Goal: Task Accomplishment & Management: Manage account settings

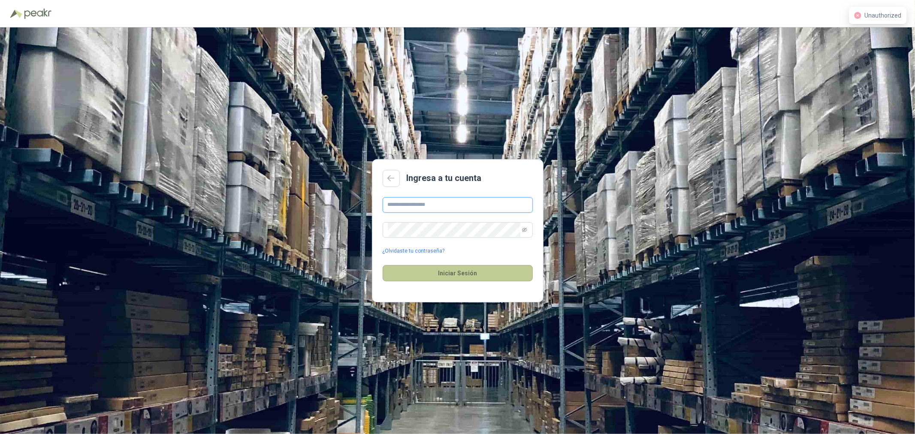
type input "**********"
click at [455, 278] on button "Iniciar Sesión" at bounding box center [458, 273] width 150 height 16
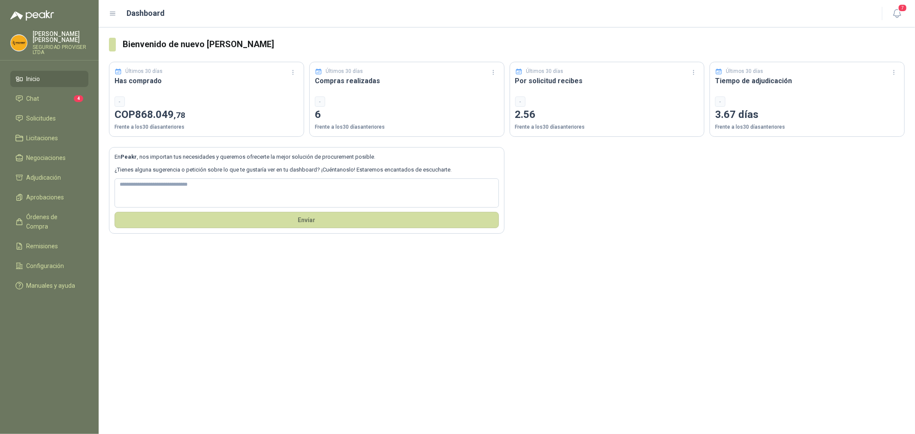
click at [42, 88] on ul "Inicio Chat 4 Solicitudes Licitaciones Negociaciones Adjudicación Aprobaciones …" at bounding box center [49, 184] width 99 height 226
click at [48, 96] on li "Chat 4" at bounding box center [49, 98] width 68 height 9
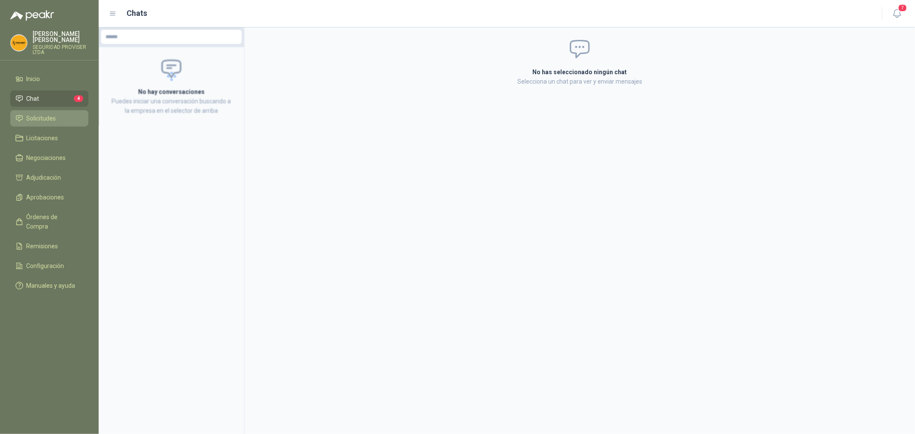
click at [49, 110] on link "Solicitudes" at bounding box center [49, 118] width 78 height 16
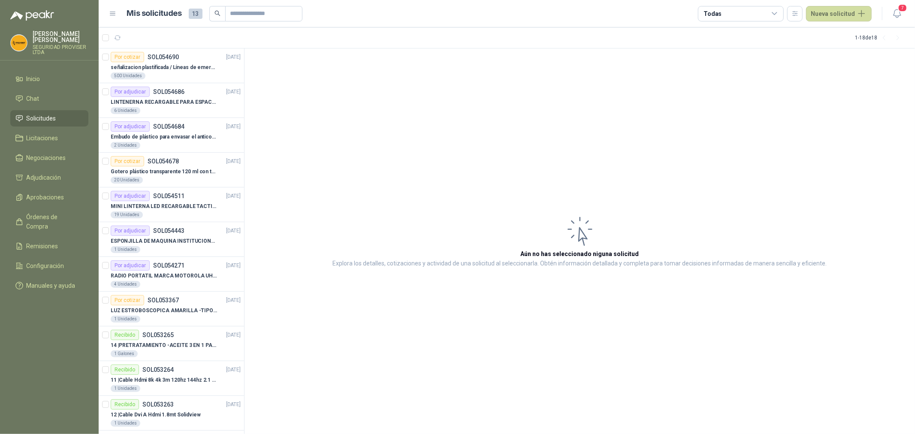
click at [51, 207] on ul "Inicio Chat Solicitudes Licitaciones Negociaciones Adjudicación Aprobaciones Ór…" at bounding box center [49, 184] width 99 height 226
click at [55, 198] on span "Aprobaciones" at bounding box center [46, 197] width 38 height 9
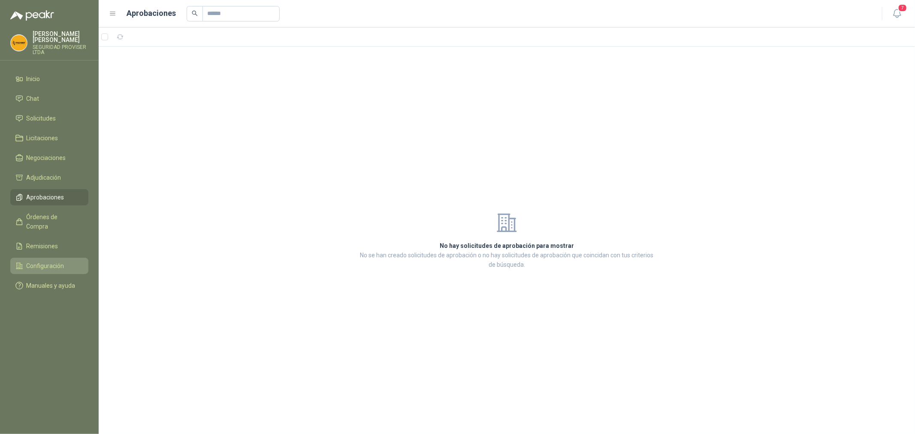
click at [56, 258] on link "Configuración" at bounding box center [49, 266] width 78 height 16
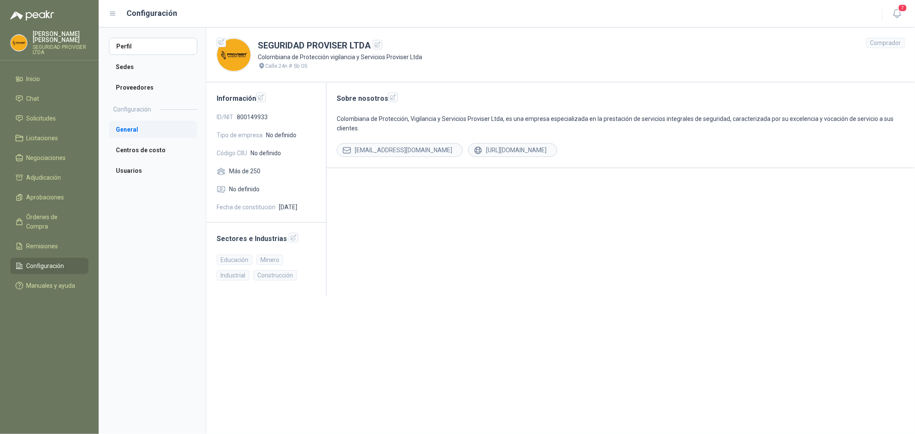
click at [134, 129] on li "General" at bounding box center [153, 129] width 88 height 17
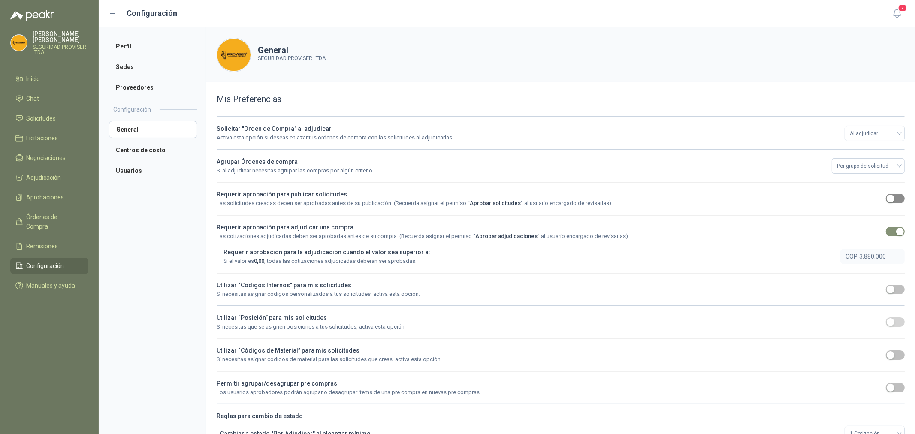
click at [896, 201] on span "button" at bounding box center [895, 198] width 19 height 9
click at [890, 134] on span "Al adjudicar" at bounding box center [875, 133] width 50 height 13
click at [892, 130] on span "Al adjudicar" at bounding box center [875, 133] width 50 height 13
click at [863, 180] on div "Al aprobar" at bounding box center [868, 178] width 46 height 9
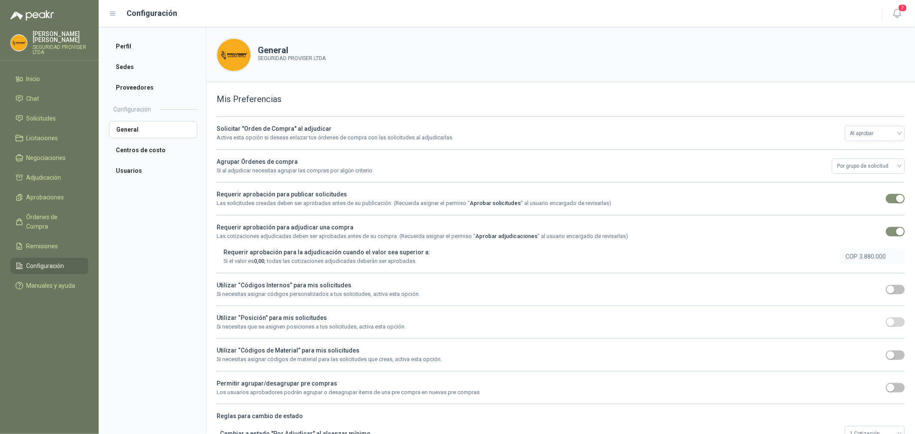
drag, startPoint x: 886, startPoint y: 255, endPoint x: 791, endPoint y: 254, distance: 94.8
click at [791, 256] on div "Requerir aprobación para la adjudicación cuando el valor sea superior a: Si el …" at bounding box center [563, 257] width 681 height 18
click at [885, 253] on span "3.880.000" at bounding box center [878, 256] width 39 height 7
drag, startPoint x: 872, startPoint y: 257, endPoint x: 793, endPoint y: 262, distance: 79.5
click at [793, 262] on div "Requerir aprobación para la adjudicación cuando el valor sea superior a: Si el …" at bounding box center [563, 257] width 681 height 18
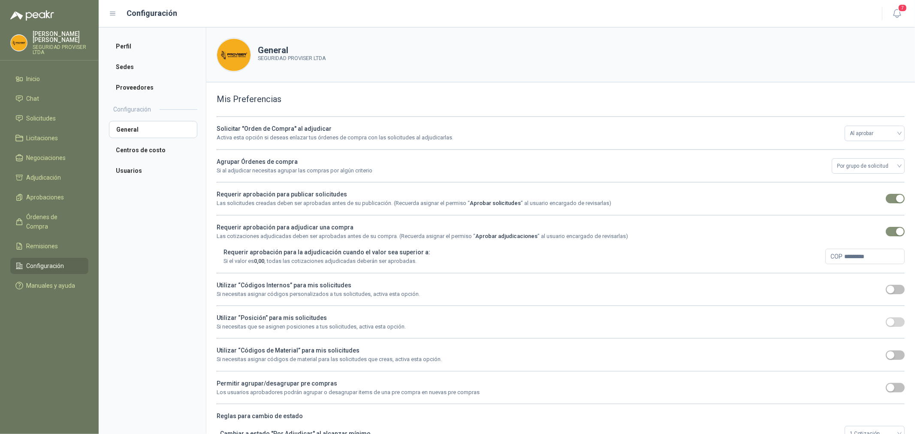
type input "*"
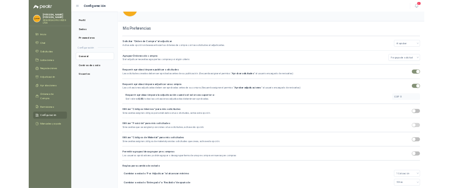
scroll to position [39, 0]
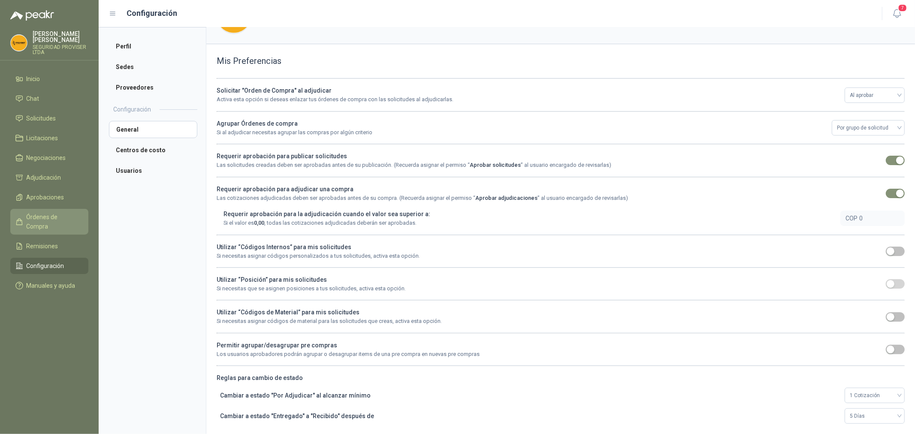
click at [62, 212] on span "Órdenes de Compra" at bounding box center [54, 221] width 54 height 19
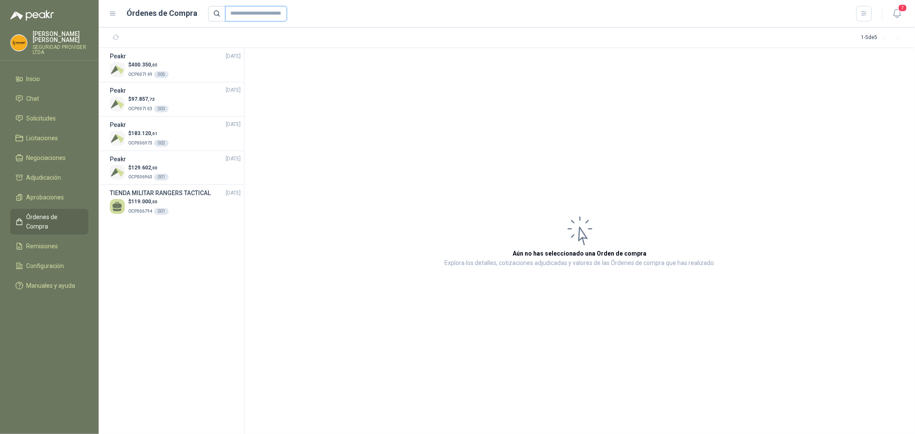
click at [252, 15] on input "text" at bounding box center [256, 13] width 62 height 15
drag, startPoint x: 273, startPoint y: 302, endPoint x: 278, endPoint y: 292, distance: 10.6
click at [273, 302] on article "Aún no has seleccionado una Orden de compra Explora los detalles, cotizaciones …" at bounding box center [579, 241] width 670 height 386
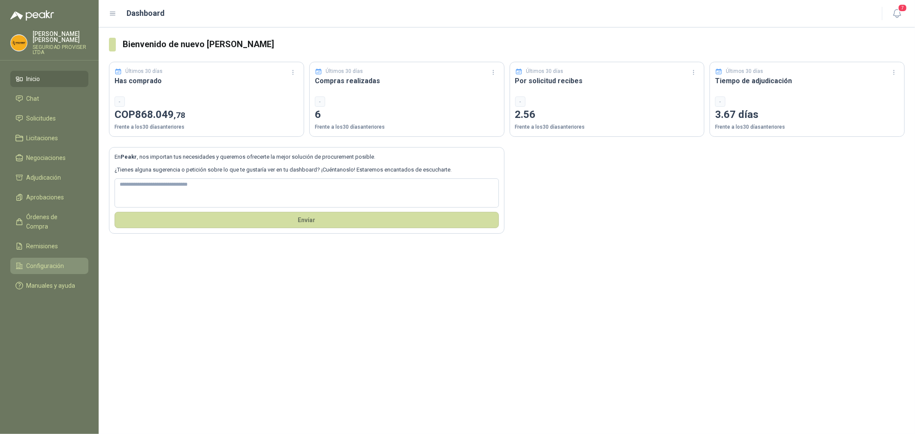
click at [47, 261] on span "Configuración" at bounding box center [46, 265] width 38 height 9
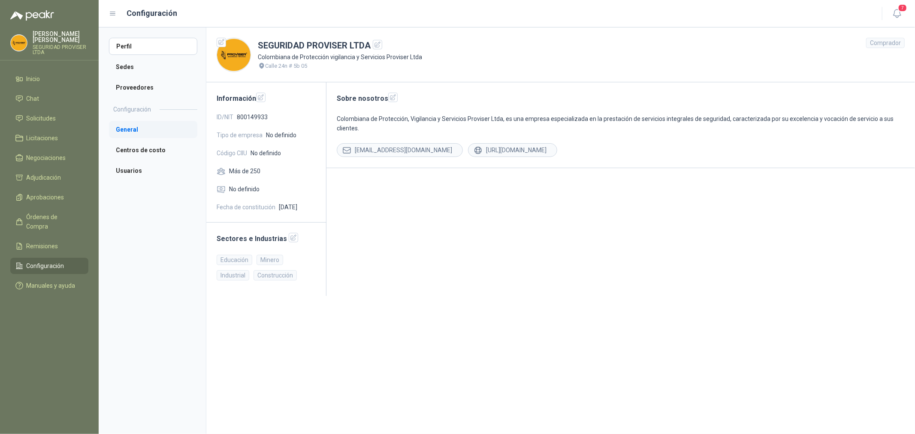
click at [133, 130] on li "General" at bounding box center [153, 129] width 88 height 17
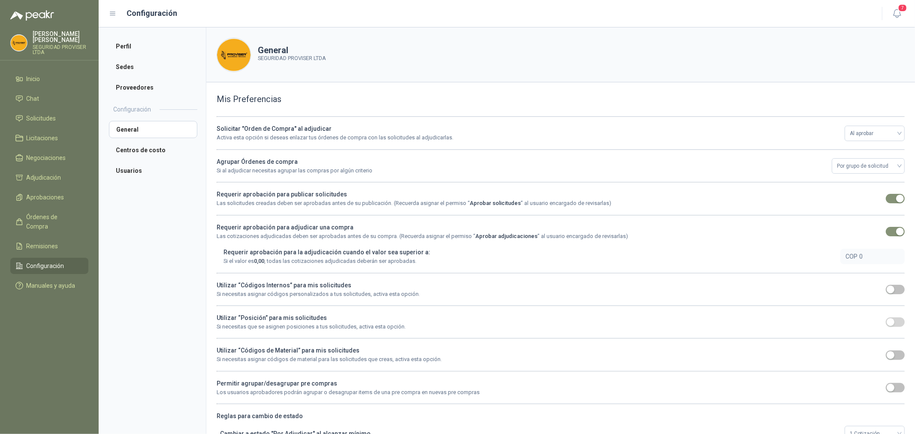
scroll to position [39, 0]
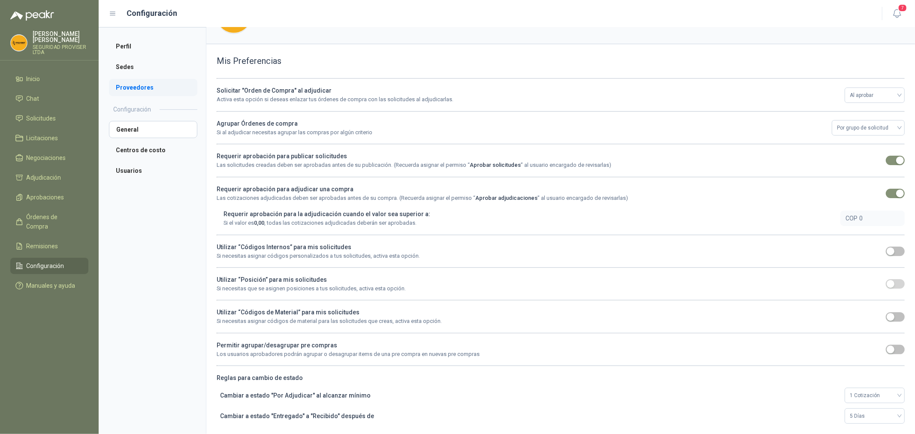
click at [145, 92] on li "Proveedores" at bounding box center [153, 87] width 88 height 17
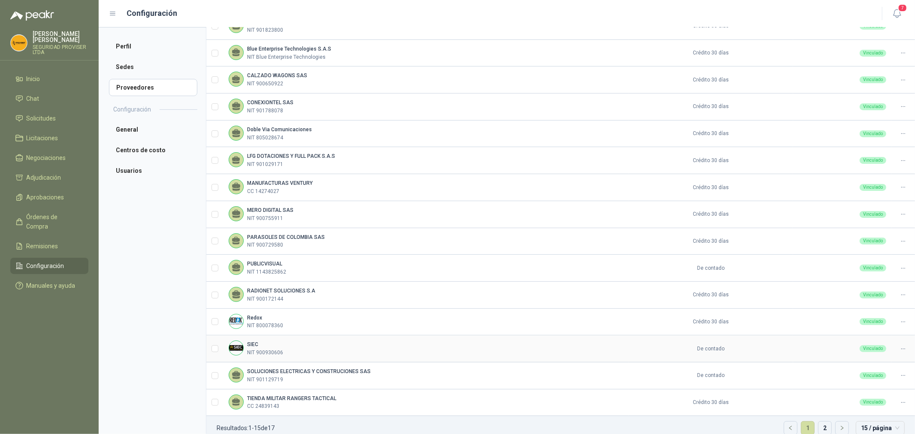
scroll to position [129, 0]
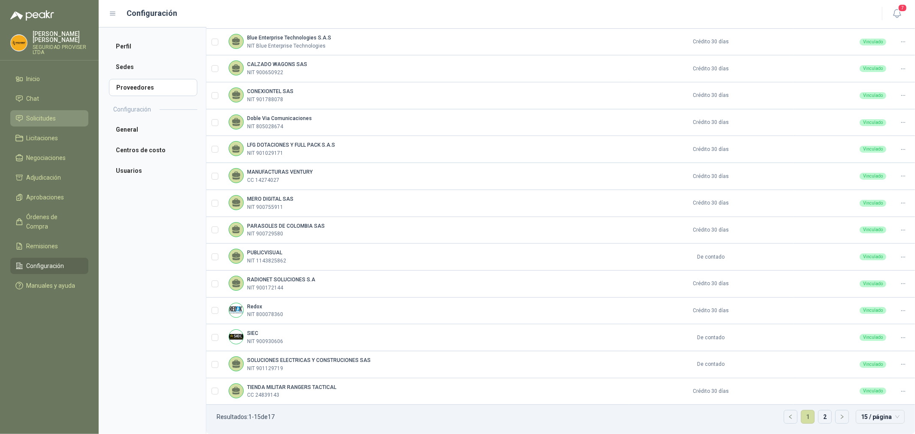
click at [50, 123] on link "Solicitudes" at bounding box center [49, 118] width 78 height 16
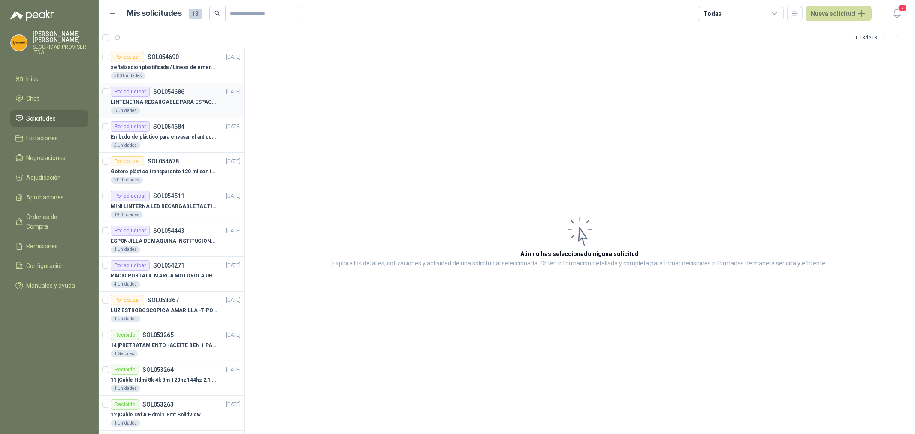
click at [193, 102] on p "LINTENERNA RECARGABLE PARA ESPACIOS ABIERTOS 100-120MTS" at bounding box center [164, 102] width 107 height 8
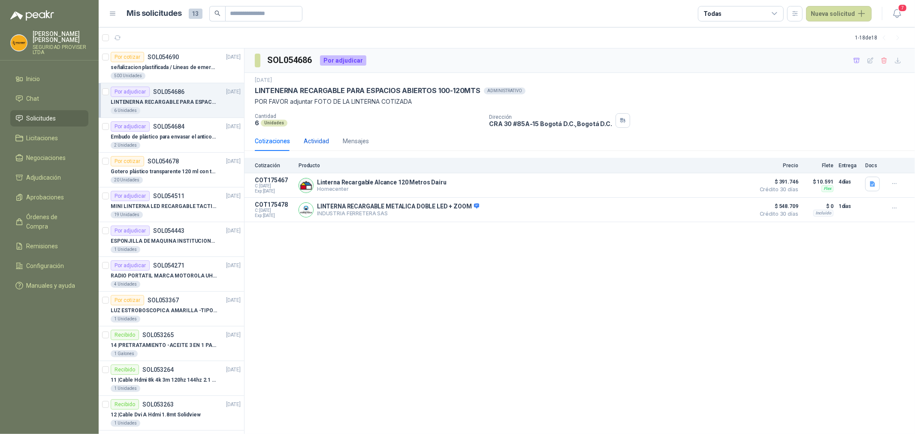
click at [316, 138] on div "Actividad" at bounding box center [316, 140] width 25 height 9
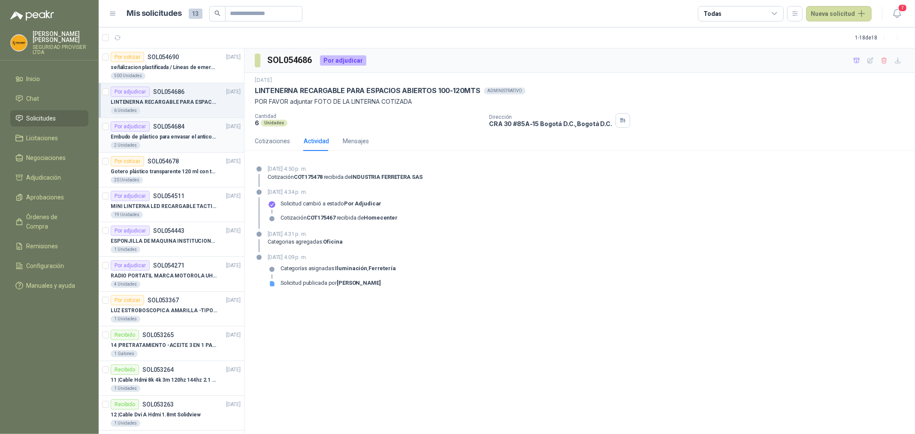
click at [196, 142] on div "Embudo de plástico para envasar el anticorrosivo / lubricante" at bounding box center [176, 137] width 130 height 10
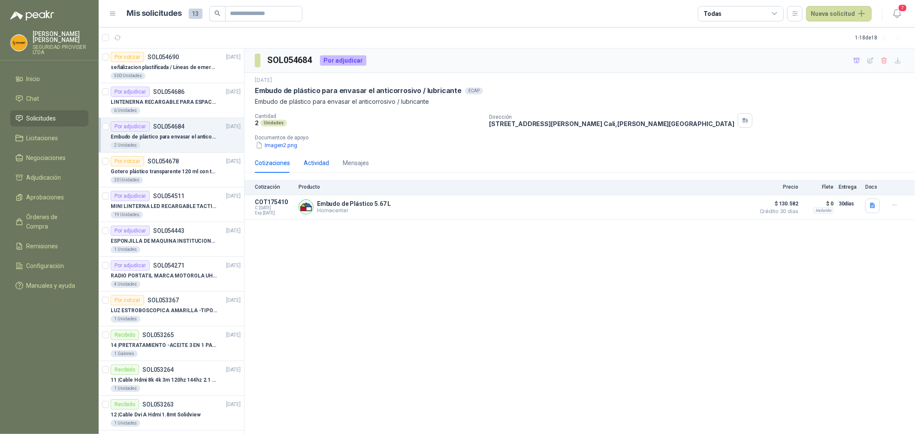
click at [323, 168] on div "Actividad" at bounding box center [316, 162] width 25 height 9
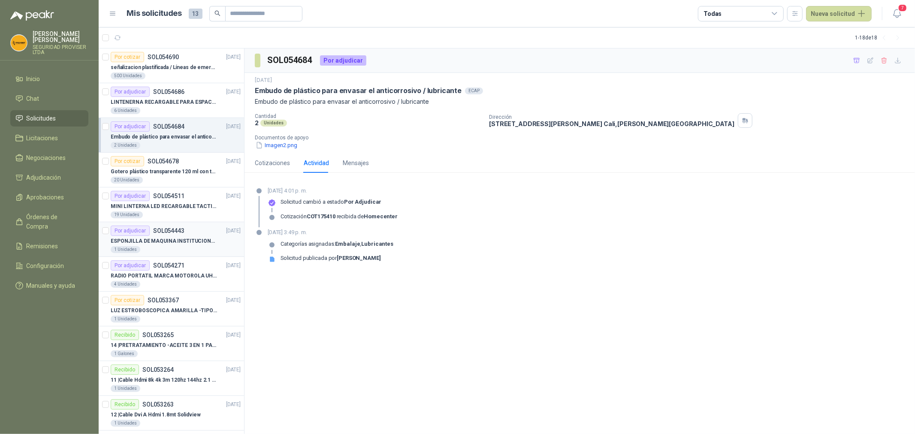
click at [195, 238] on p "ESPONJILLA DE MAQUINA INSTITUCIONAL-NEGRA X 12 UNIDADES" at bounding box center [164, 241] width 107 height 8
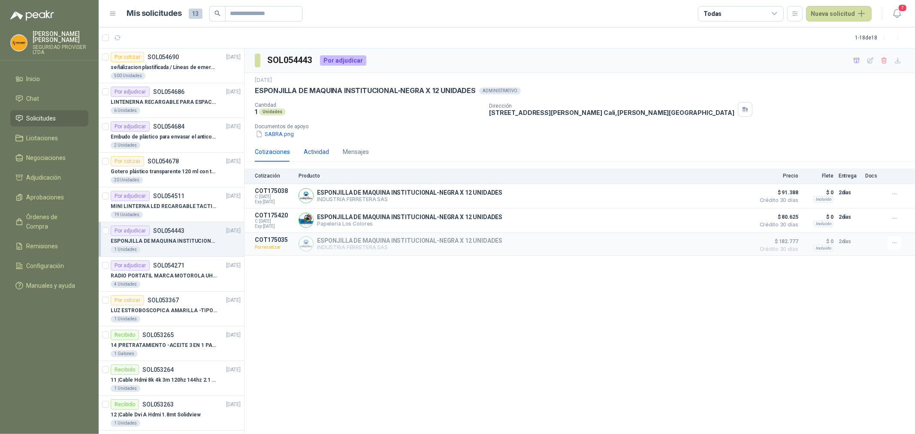
click at [312, 147] on div "Actividad" at bounding box center [316, 151] width 25 height 9
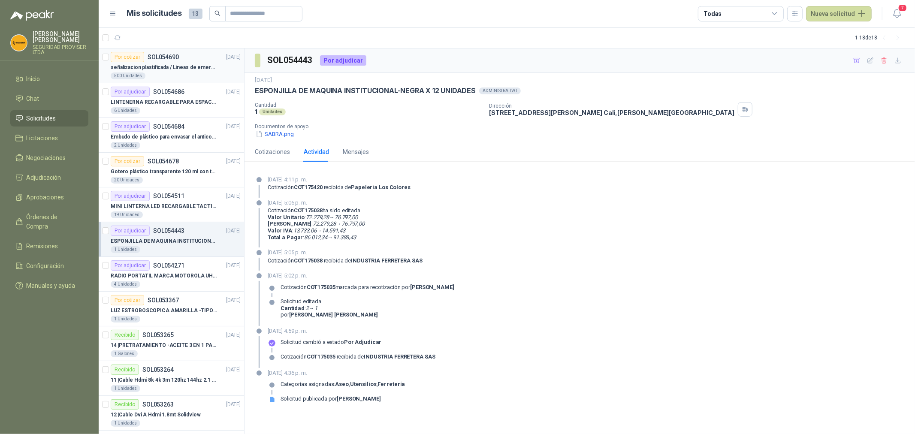
click at [194, 67] on p "señalizacion plastificada / Líneas de emergencia" at bounding box center [164, 67] width 107 height 8
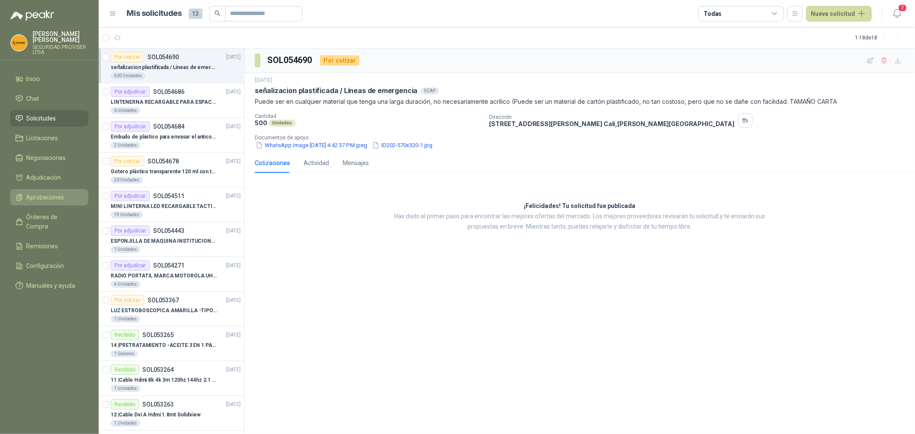
click at [49, 196] on span "Aprobaciones" at bounding box center [46, 197] width 38 height 9
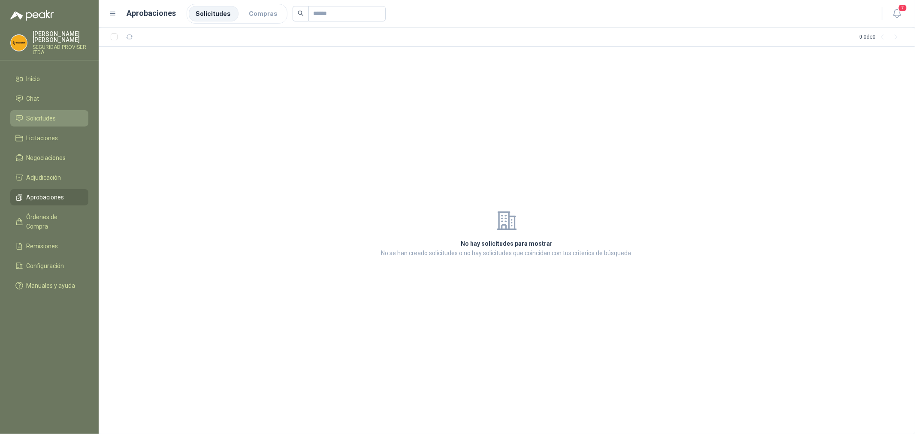
click at [48, 119] on span "Solicitudes" at bounding box center [42, 118] width 30 height 9
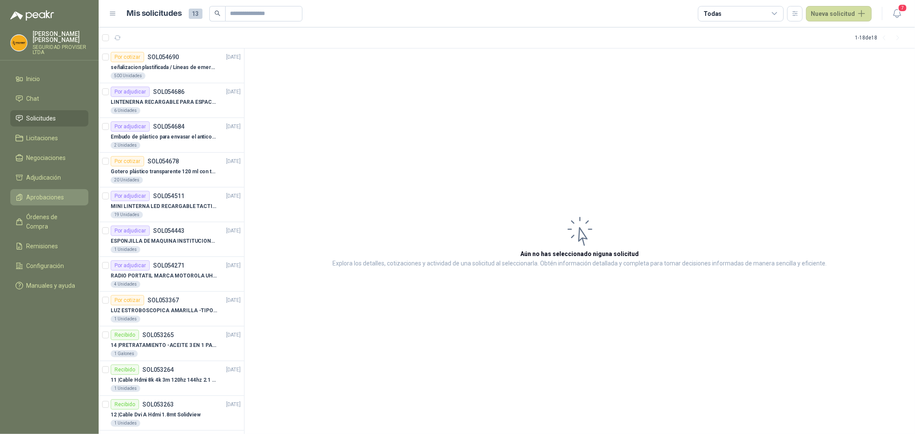
click at [39, 193] on span "Aprobaciones" at bounding box center [46, 197] width 38 height 9
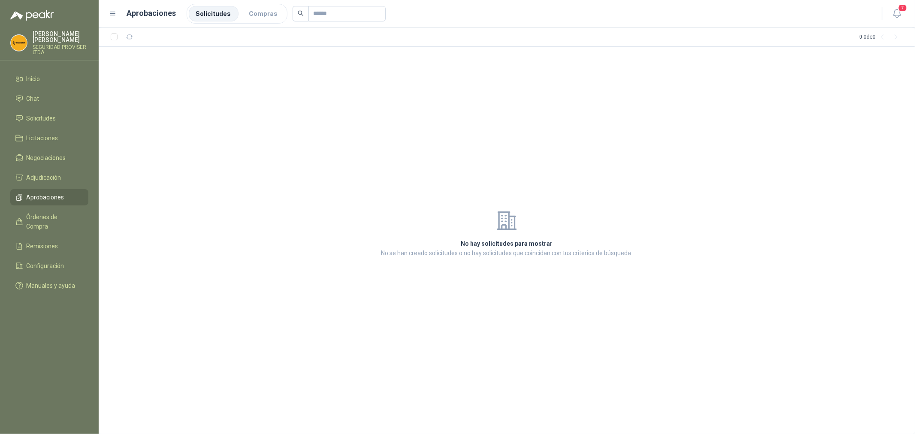
click at [213, 13] on li "Solicitudes" at bounding box center [214, 13] width 50 height 15
click at [42, 128] on ul "Inicio Chat Solicitudes Licitaciones Negociaciones Adjudicación Aprobaciones Ór…" at bounding box center [49, 184] width 99 height 226
click at [36, 121] on span "Solicitudes" at bounding box center [42, 118] width 30 height 9
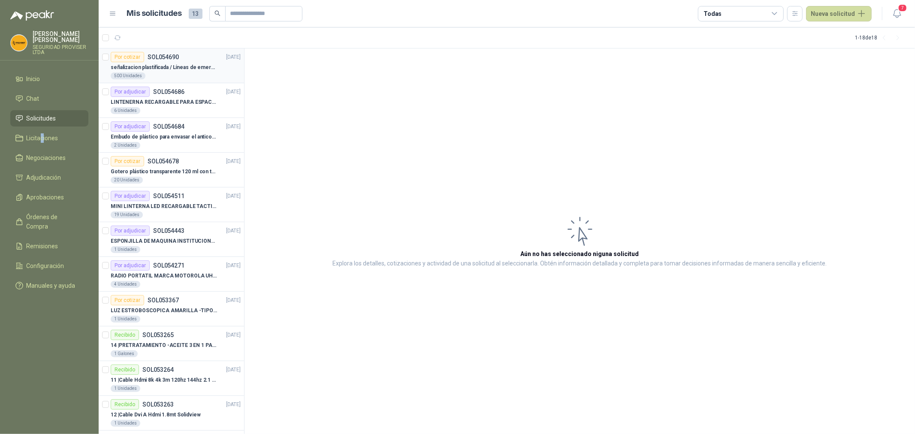
click at [165, 74] on div "500 Unidades" at bounding box center [176, 75] width 130 height 7
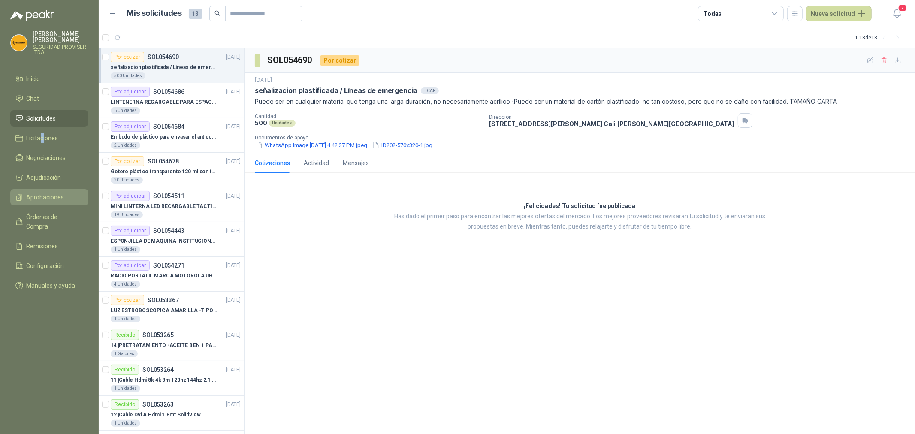
click at [49, 194] on span "Aprobaciones" at bounding box center [46, 197] width 38 height 9
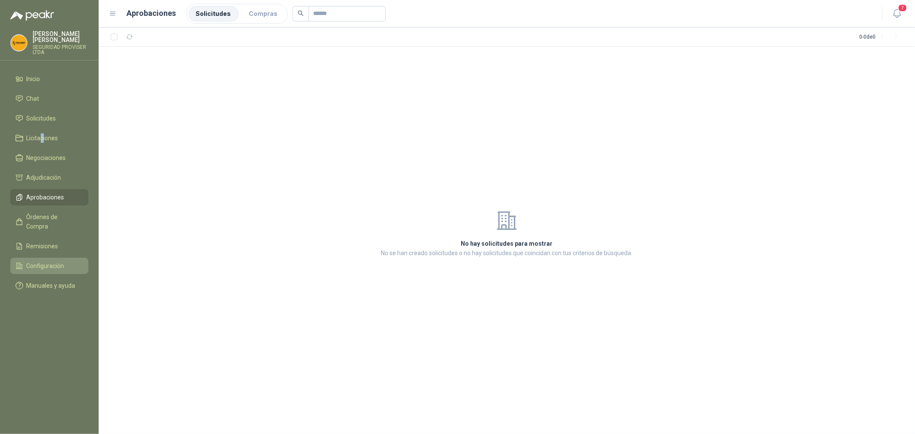
click at [53, 261] on span "Configuración" at bounding box center [46, 265] width 38 height 9
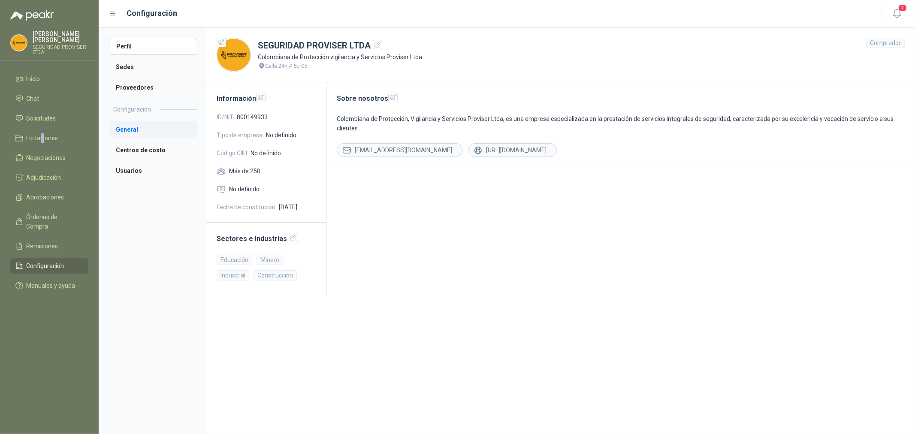
click at [142, 135] on li "General" at bounding box center [153, 129] width 88 height 17
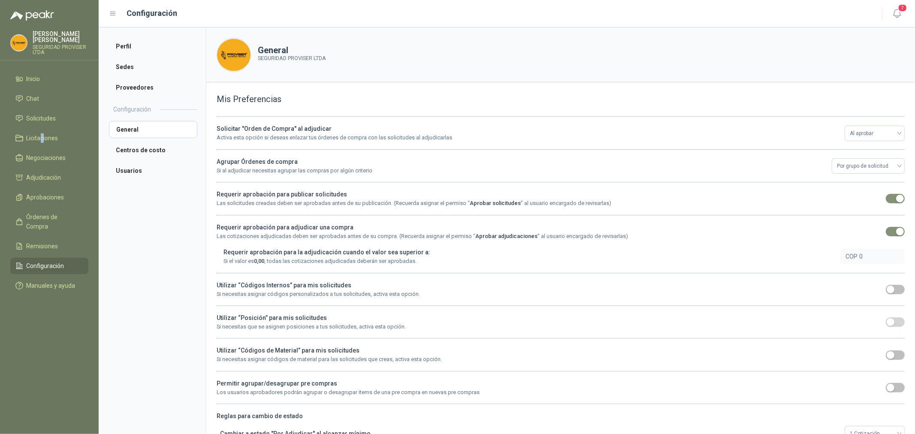
scroll to position [39, 0]
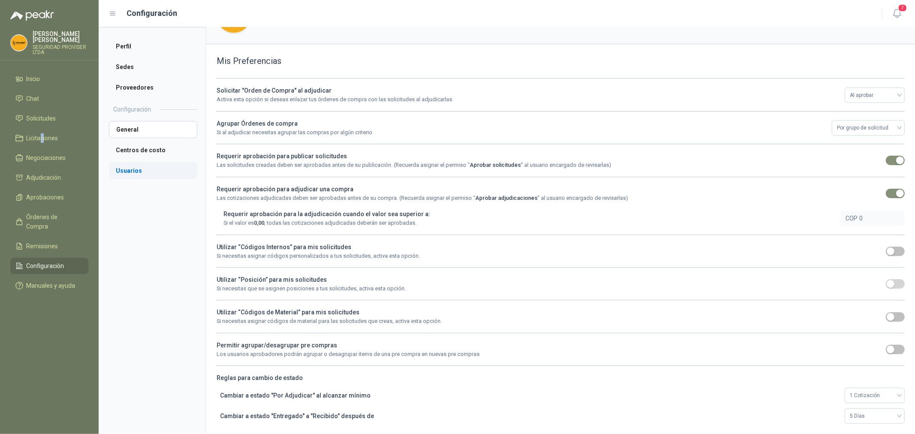
click at [141, 167] on li "Usuarios" at bounding box center [153, 170] width 88 height 17
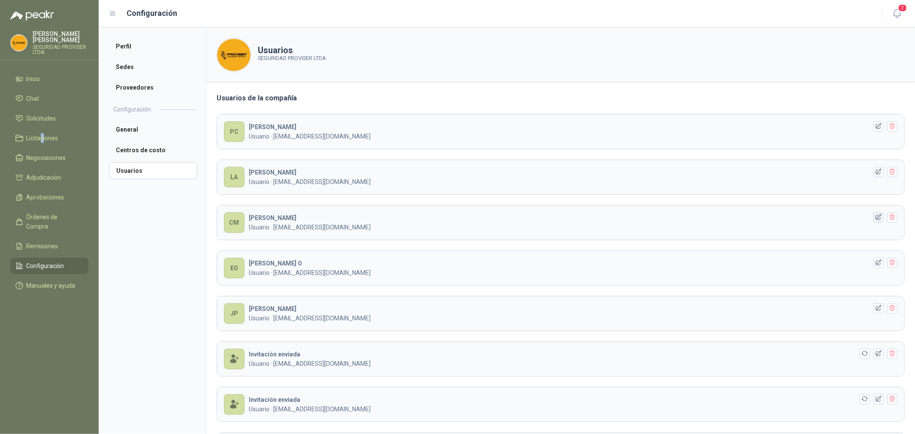
click at [875, 219] on icon "button" at bounding box center [878, 217] width 7 height 7
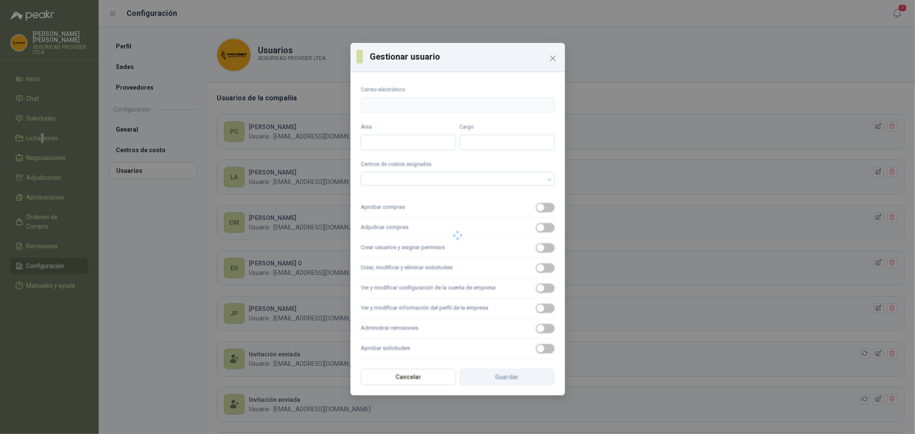
type input "**********"
type input "****"
type input "**********"
click at [536, 348] on span "button" at bounding box center [545, 348] width 19 height 9
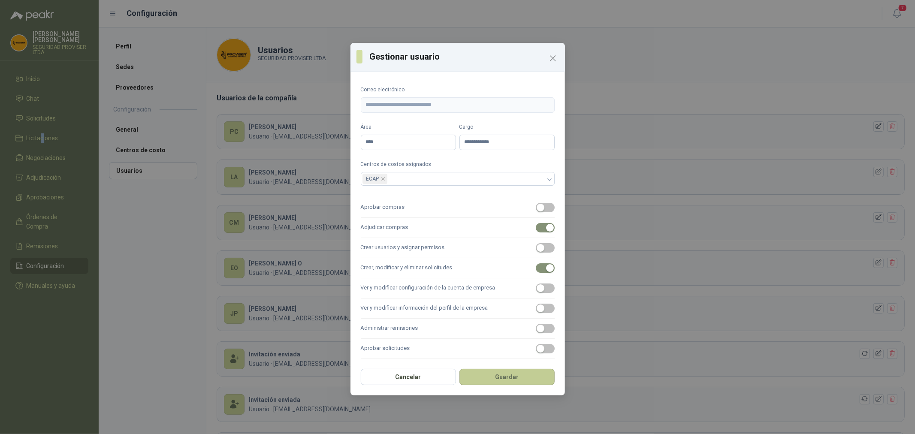
click at [509, 379] on button "Guardar" at bounding box center [506, 377] width 95 height 16
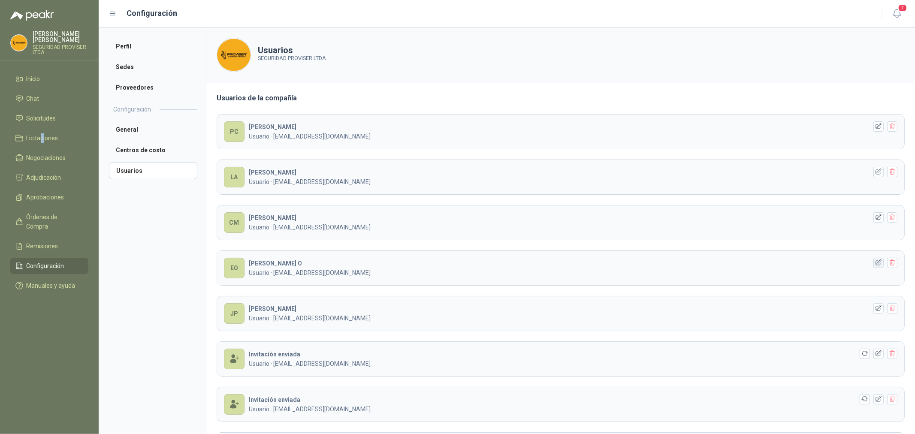
click at [875, 263] on icon "button" at bounding box center [878, 262] width 7 height 7
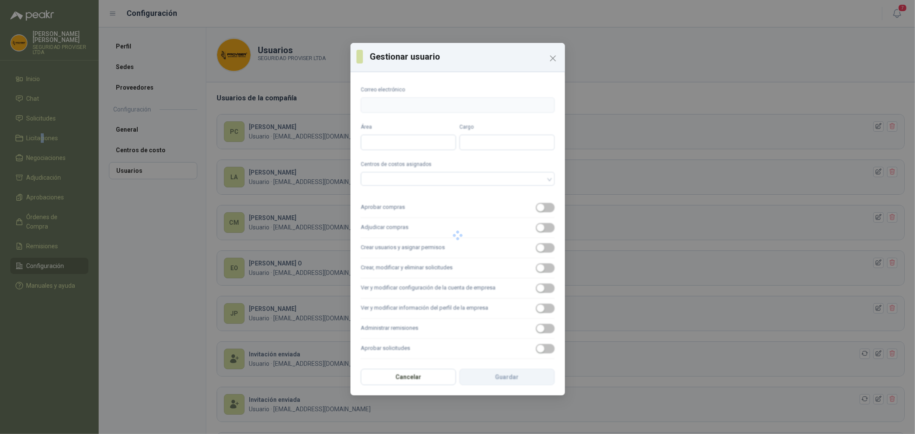
type input "**********"
type input "*********"
type input "********"
click at [536, 353] on span "button" at bounding box center [545, 348] width 19 height 9
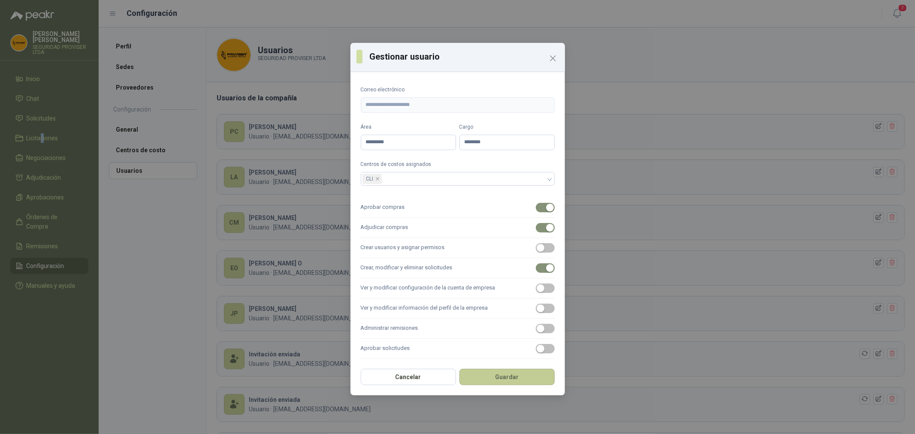
click at [517, 382] on button "Guardar" at bounding box center [506, 377] width 95 height 16
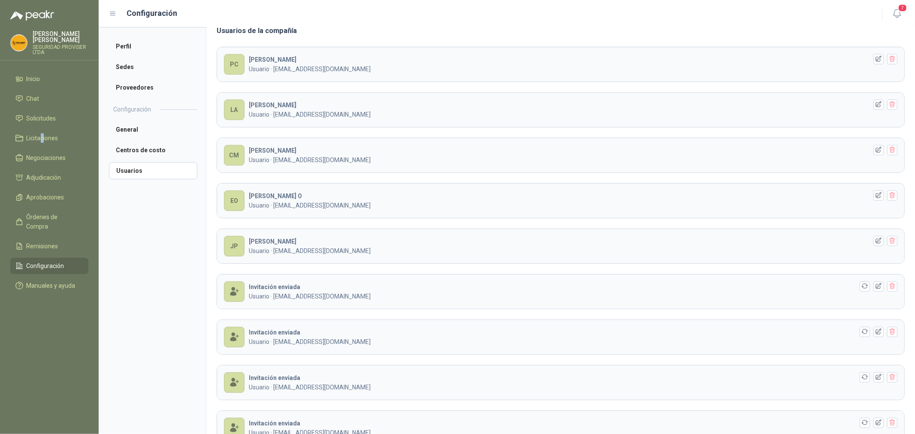
scroll to position [95, 0]
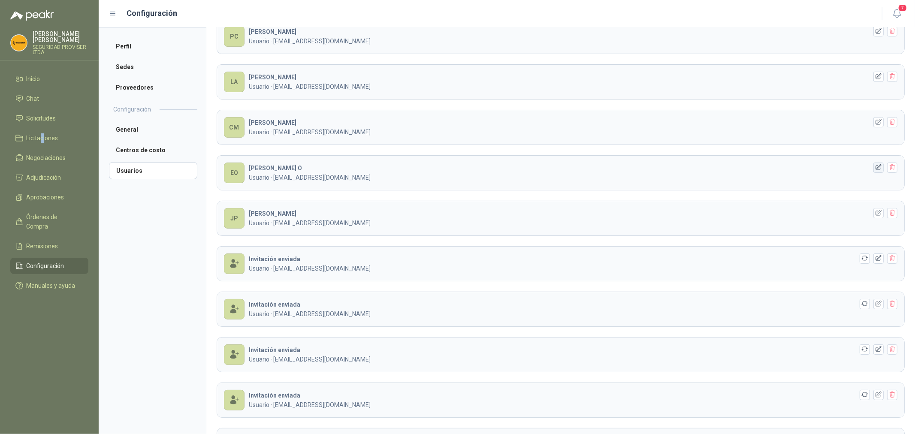
click at [875, 169] on icon "button" at bounding box center [878, 167] width 7 height 7
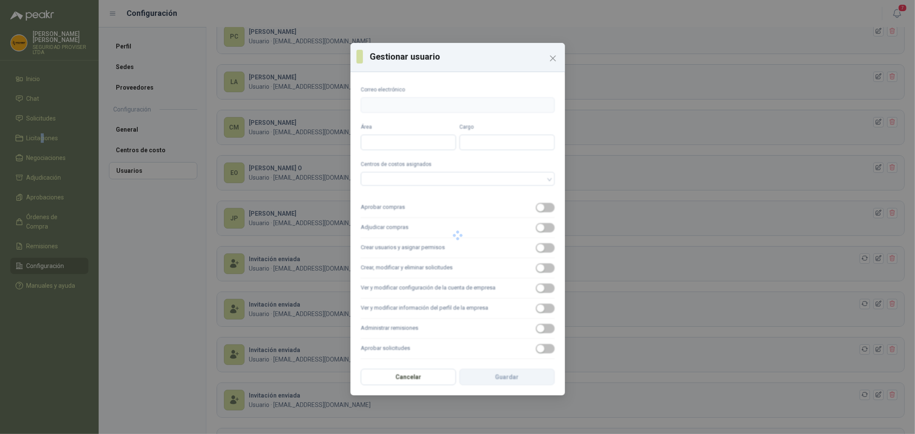
type input "**********"
type input "*********"
type input "********"
click at [536, 208] on span "button" at bounding box center [545, 207] width 19 height 9
click at [496, 378] on button "Guardar" at bounding box center [506, 377] width 95 height 16
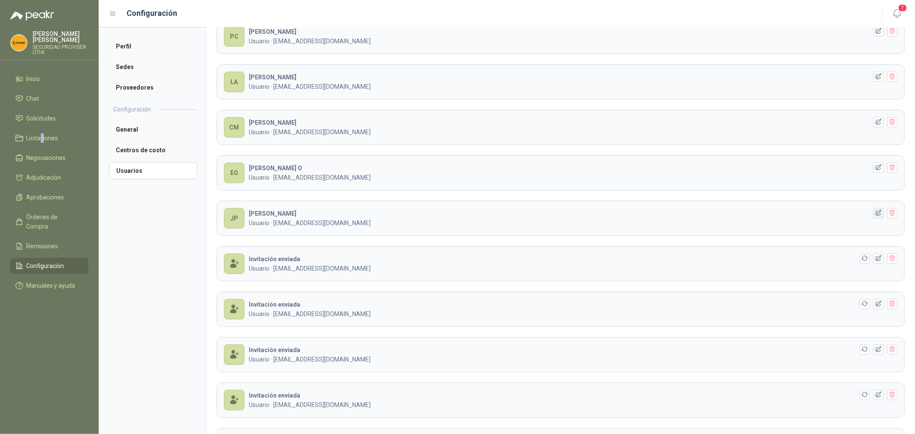
click at [875, 211] on icon "button" at bounding box center [878, 212] width 7 height 7
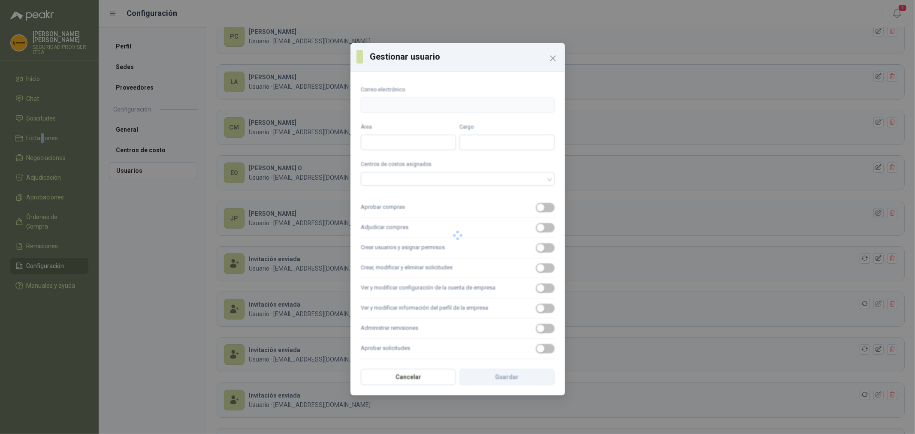
type input "**********"
type input "***"
type input "**********"
click at [536, 208] on span "button" at bounding box center [545, 207] width 19 height 9
click at [536, 347] on span "button" at bounding box center [545, 348] width 19 height 9
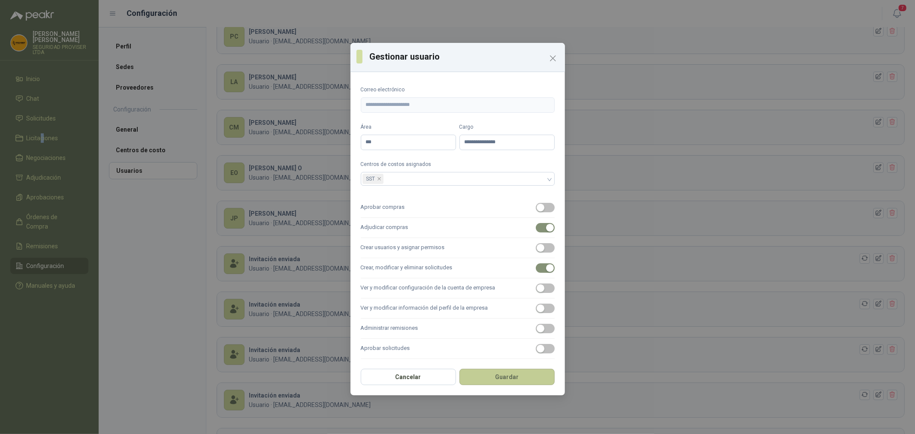
click at [504, 378] on button "Guardar" at bounding box center [506, 377] width 95 height 16
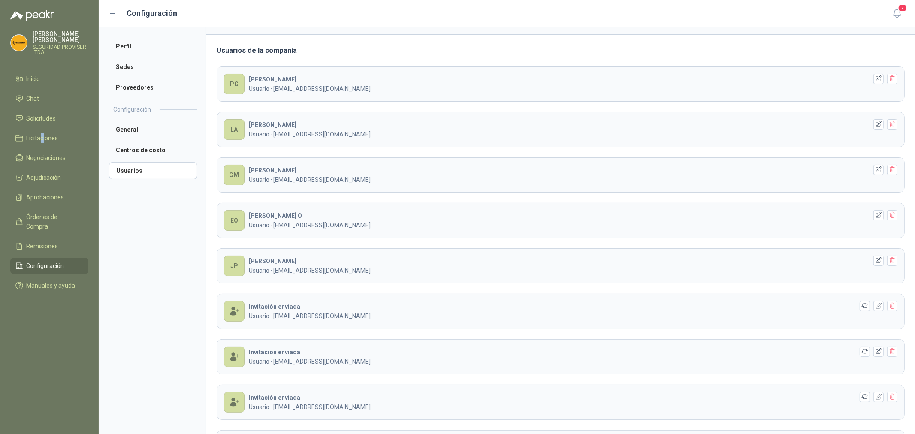
scroll to position [0, 0]
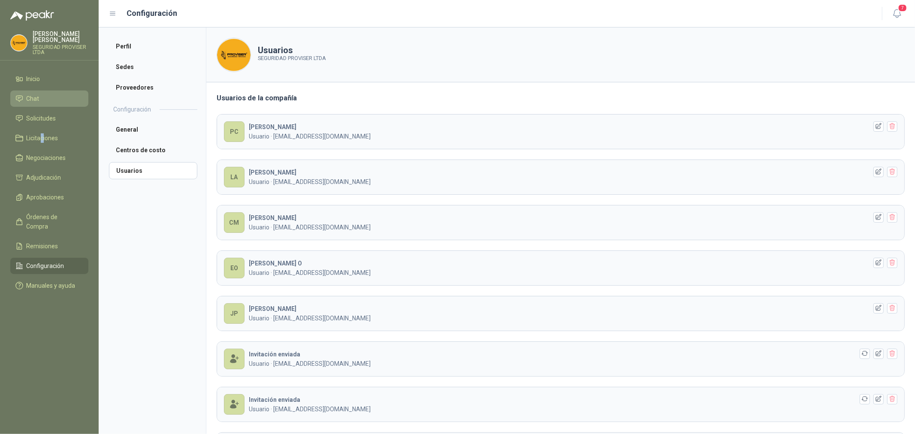
click at [54, 99] on li "Chat" at bounding box center [49, 98] width 68 height 9
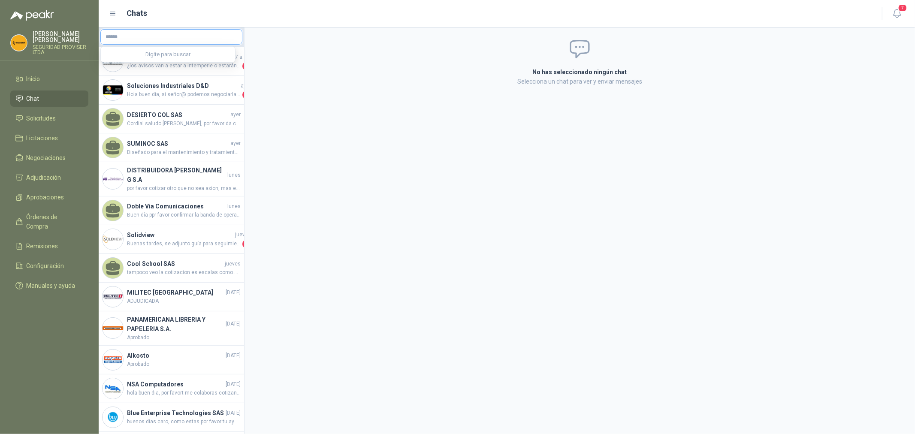
click at [205, 37] on input "text" at bounding box center [171, 37] width 141 height 15
click at [29, 82] on span "Inicio" at bounding box center [34, 78] width 14 height 9
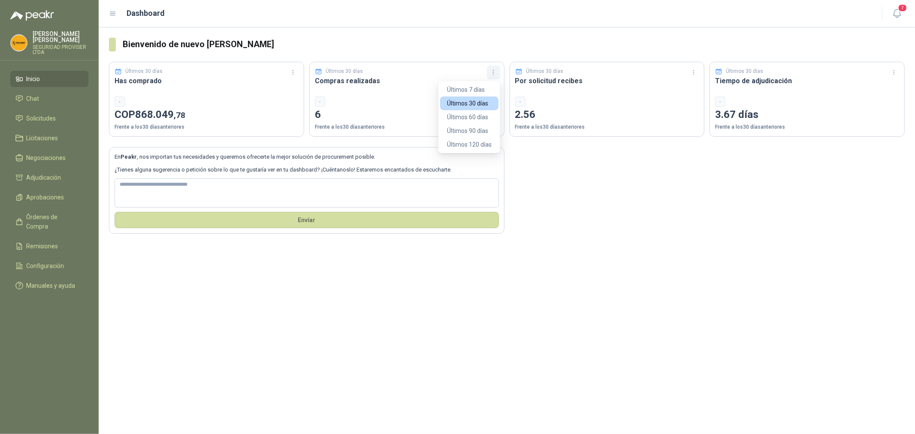
click at [495, 75] on icon "button" at bounding box center [493, 72] width 7 height 7
click at [563, 180] on div "En Peakr , nos importan tus necesidades y queremos ofrecerte la mejor solución …" at bounding box center [507, 185] width 796 height 97
click at [318, 100] on div "-" at bounding box center [320, 102] width 10 height 10
click at [569, 275] on div "Bienvenido de nuevo [PERSON_NAME] Últimos 30 días Has comprado - COP 868.049 ,7…" at bounding box center [507, 230] width 816 height 407
click at [62, 196] on span "Aprobaciones" at bounding box center [46, 197] width 38 height 9
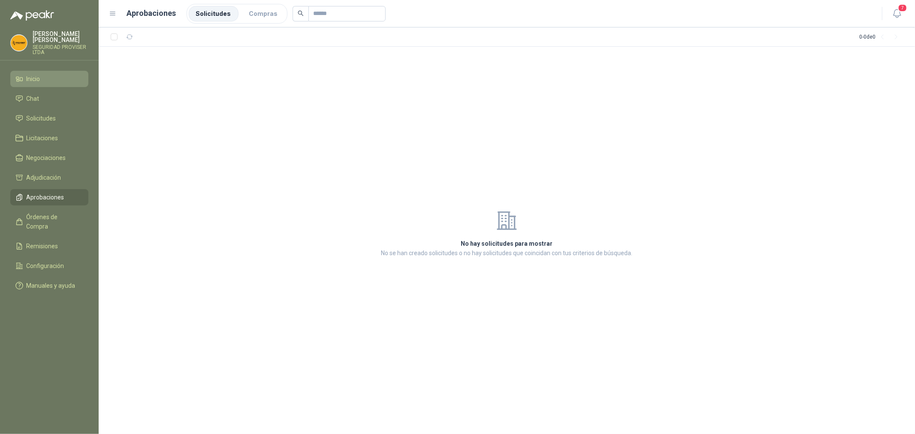
click at [48, 78] on li "Inicio" at bounding box center [49, 78] width 68 height 9
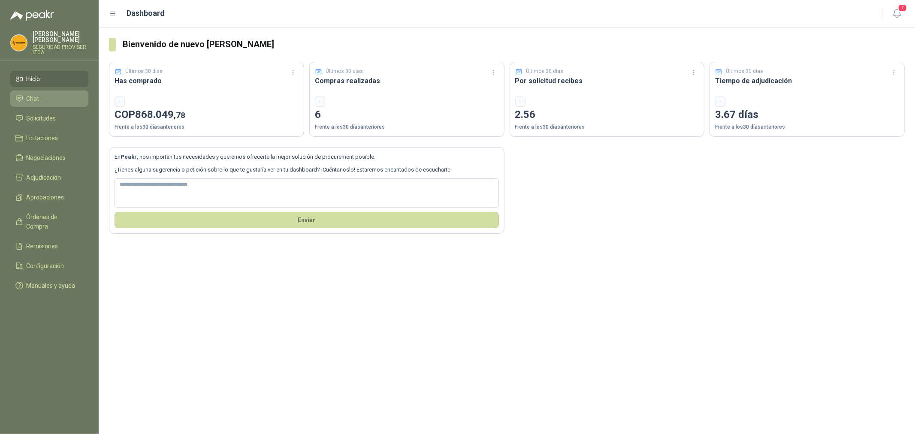
click at [48, 100] on li "Chat" at bounding box center [49, 98] width 68 height 9
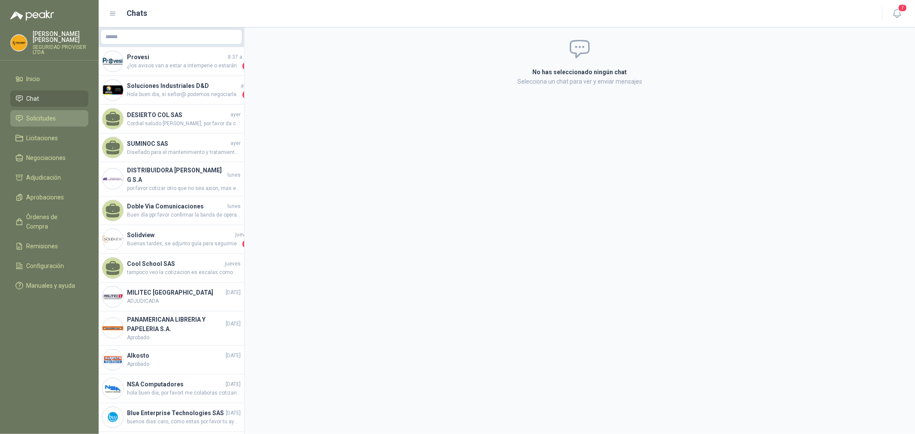
click at [40, 118] on span "Solicitudes" at bounding box center [42, 118] width 30 height 9
